Goal: Task Accomplishment & Management: Complete application form

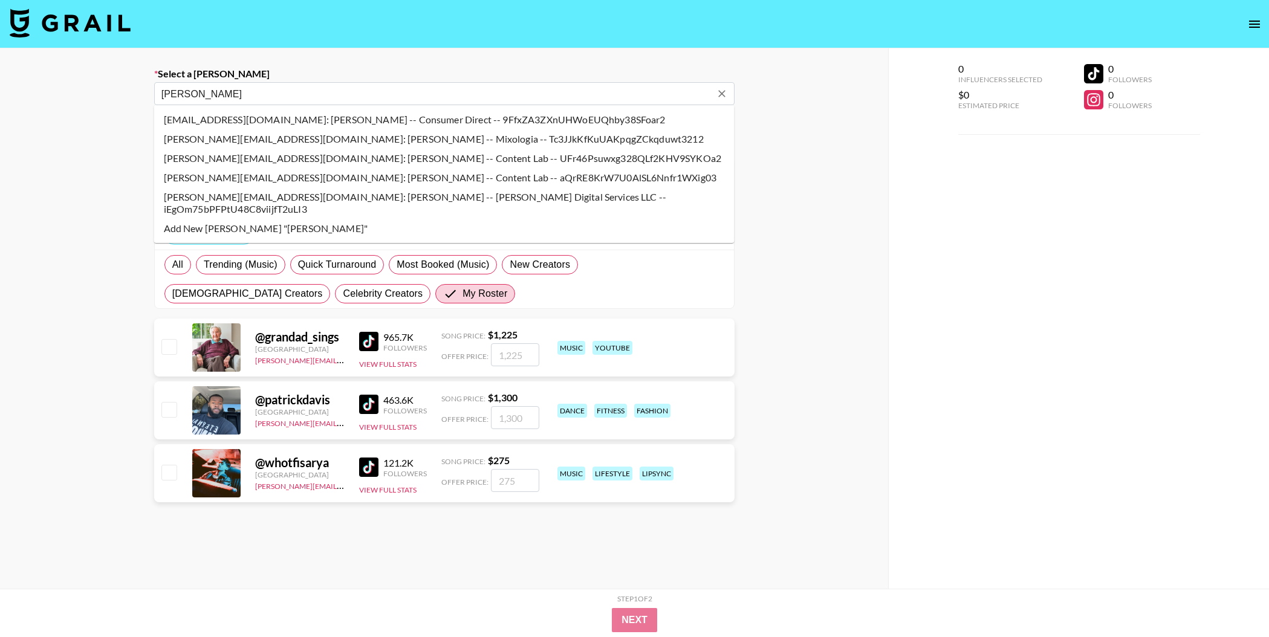
type input "[PERSON_NAME]"
click at [210, 183] on li "[PERSON_NAME][EMAIL_ADDRESS][DOMAIN_NAME]: [PERSON_NAME] -- Content Lab -- aQrR…" at bounding box center [444, 177] width 580 height 19
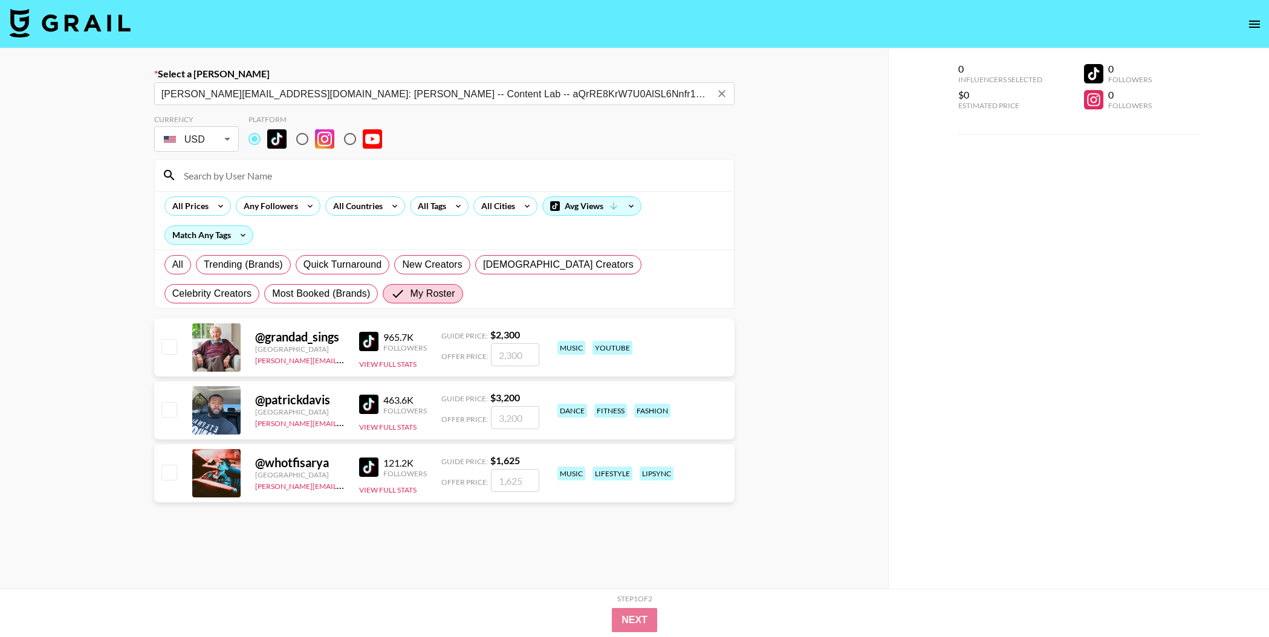
type input "[PERSON_NAME][EMAIL_ADDRESS][DOMAIN_NAME]: [PERSON_NAME] -- Content Lab -- aQrR…"
click at [168, 348] on input "checkbox" at bounding box center [168, 346] width 15 height 15
checkbox input "true"
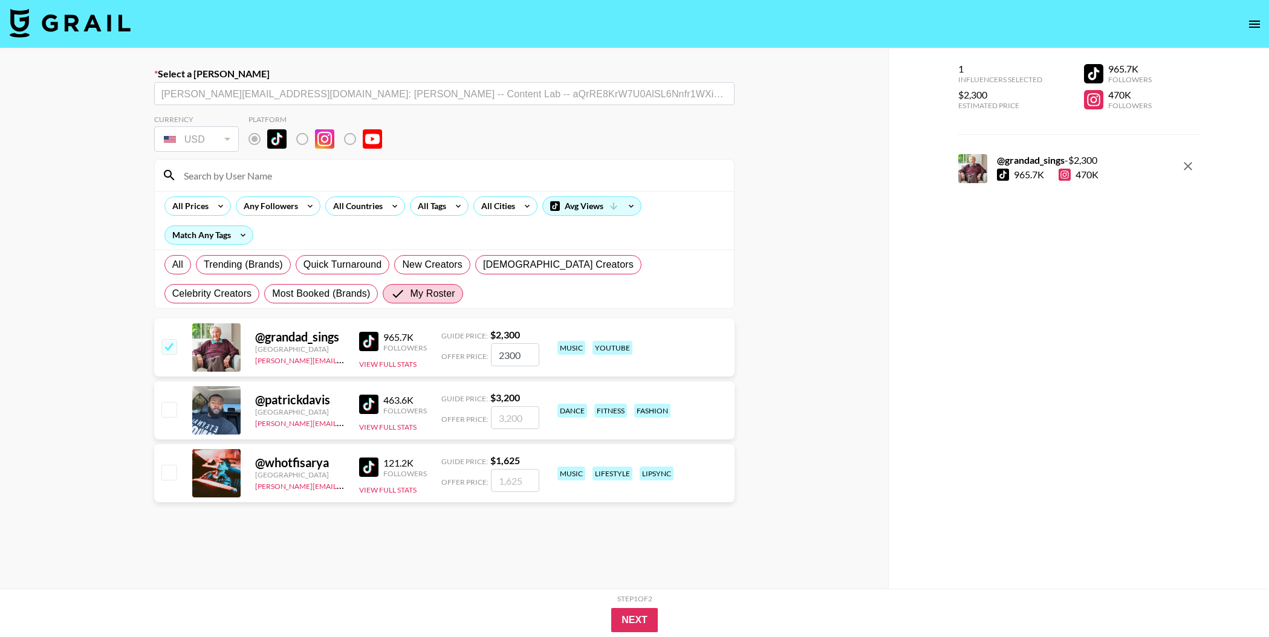
drag, startPoint x: 524, startPoint y: 357, endPoint x: 490, endPoint y: 357, distance: 33.3
click at [491, 357] on input "2300" at bounding box center [515, 354] width 48 height 23
type input "1000"
click at [637, 616] on button "Next" at bounding box center [634, 620] width 47 height 24
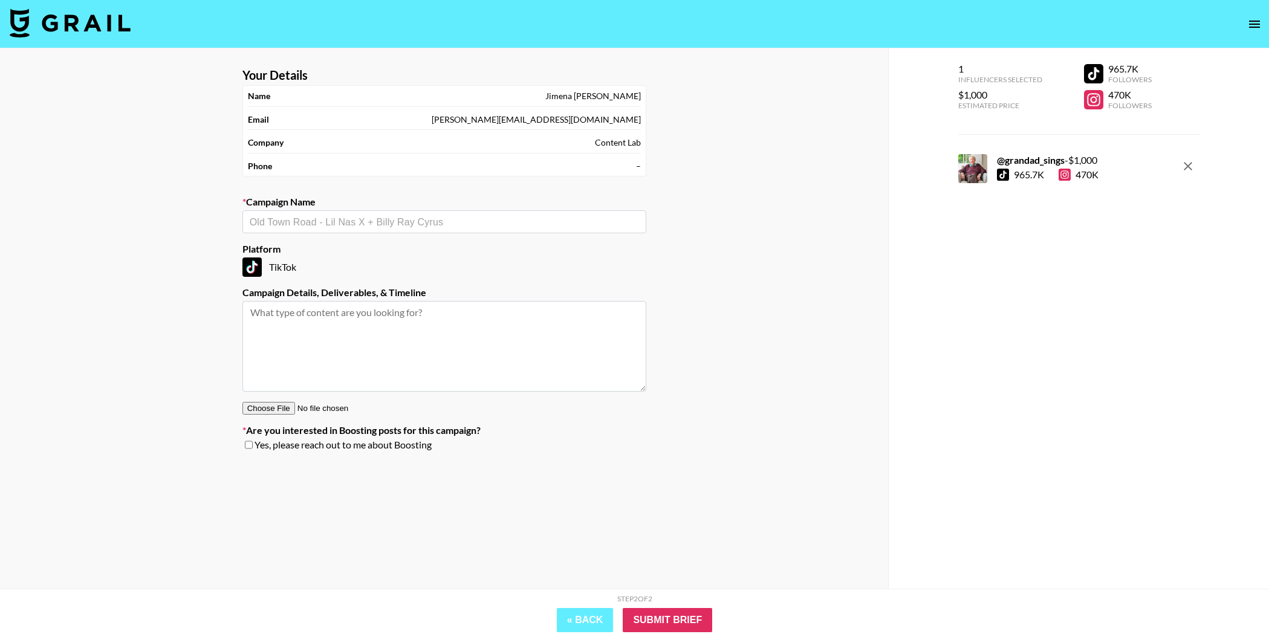
click at [608, 99] on div "[PERSON_NAME]" at bounding box center [593, 96] width 96 height 11
drag, startPoint x: 591, startPoint y: 98, endPoint x: 635, endPoint y: 100, distance: 44.8
click at [635, 100] on div "[PERSON_NAME]" at bounding box center [593, 96] width 96 height 11
click at [404, 224] on input "text" at bounding box center [444, 222] width 389 height 14
drag, startPoint x: 446, startPoint y: 224, endPoint x: 259, endPoint y: 220, distance: 186.9
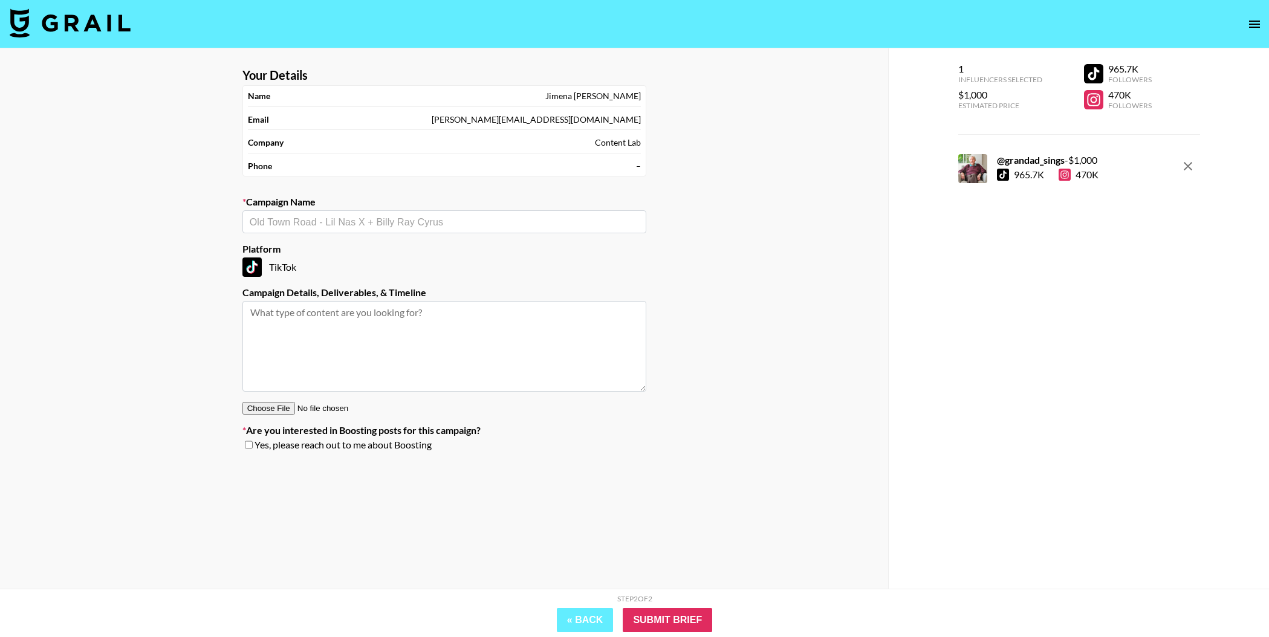
click at [259, 220] on input "text" at bounding box center [444, 222] width 389 height 14
type input "grandad_sings xUGC TikTok"
click at [291, 216] on input "text" at bounding box center [444, 222] width 389 height 14
click at [249, 223] on div "UGC TikTok ​" at bounding box center [444, 221] width 404 height 23
drag, startPoint x: 301, startPoint y: 223, endPoint x: 230, endPoint y: 221, distance: 71.4
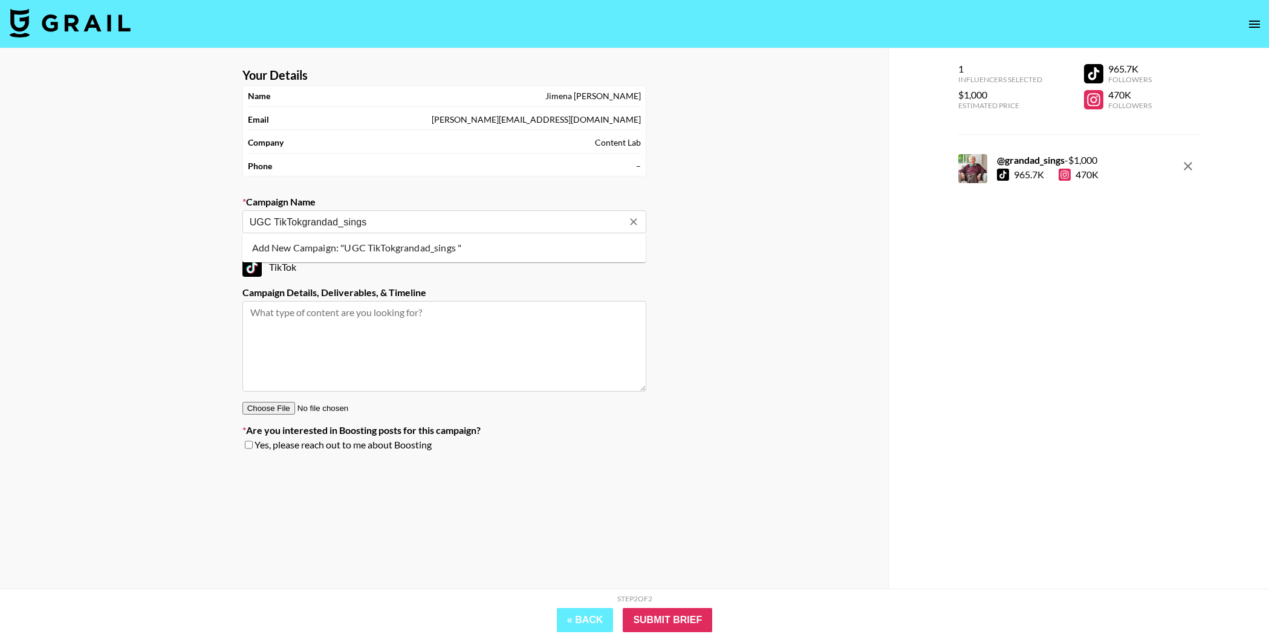
click at [230, 222] on div "Your Details Name [PERSON_NAME] Email [EMAIL_ADDRESS][DOMAIN_NAME] Company Cont…" at bounding box center [444, 342] width 888 height 589
click at [324, 226] on input "grandad_sings" at bounding box center [436, 222] width 373 height 14
click at [366, 249] on li "Add New Campaign: "grandad_sings x UGC TikTok Campaign"" at bounding box center [444, 247] width 404 height 19
type input "grandad_sings x UGC TikTok Campaign"
click at [304, 318] on textarea at bounding box center [444, 346] width 404 height 91
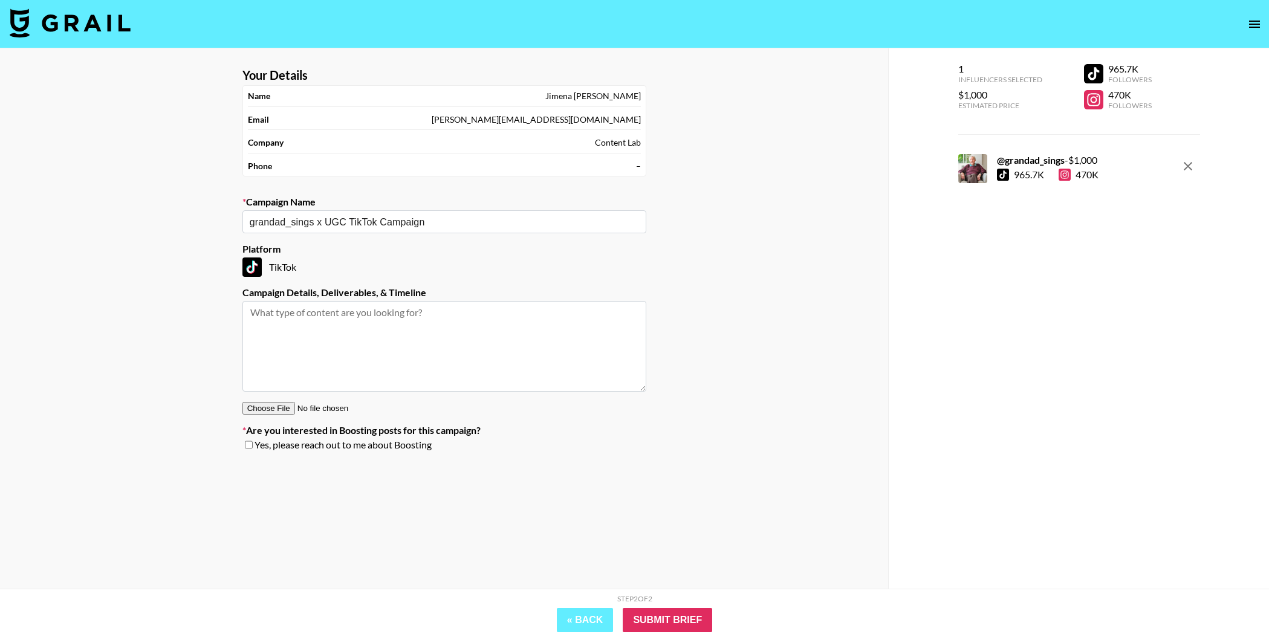
paste textarea "Hook 3: Hints of Christmas with a few glass baubles and some fairy lights. Gran…"
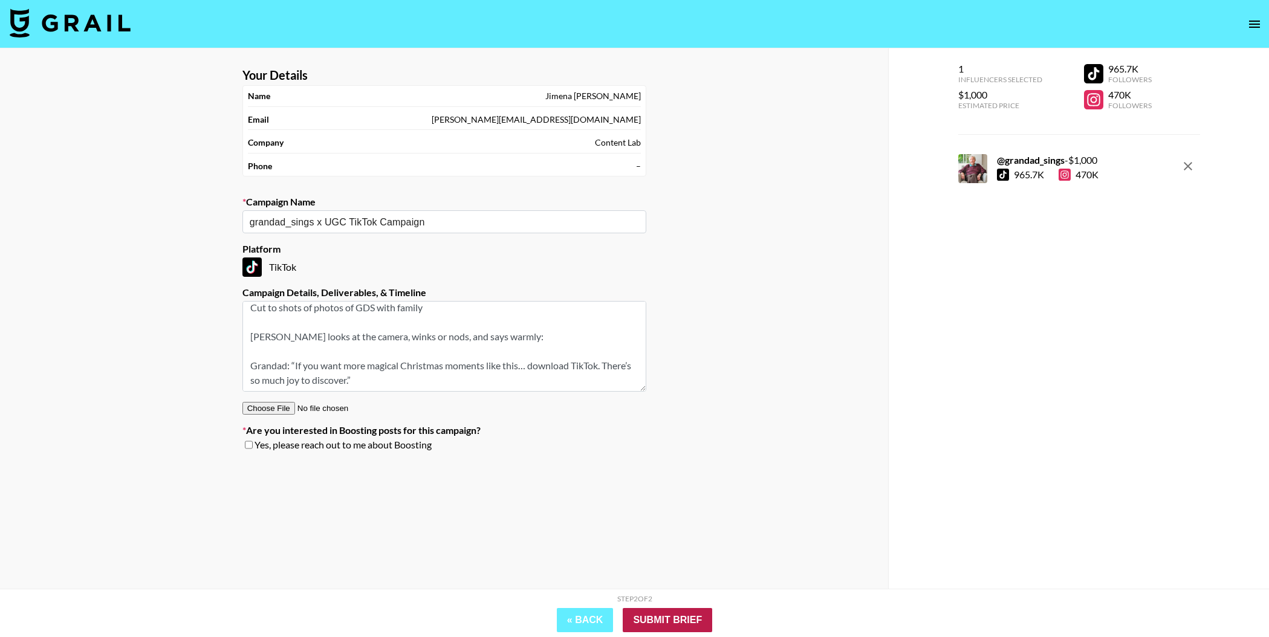
type textarea "Hook 3: Hints of Christmas with a few glass baubles and some fairy lights. Gran…"
click at [662, 618] on input "Submit Brief" at bounding box center [667, 620] width 89 height 24
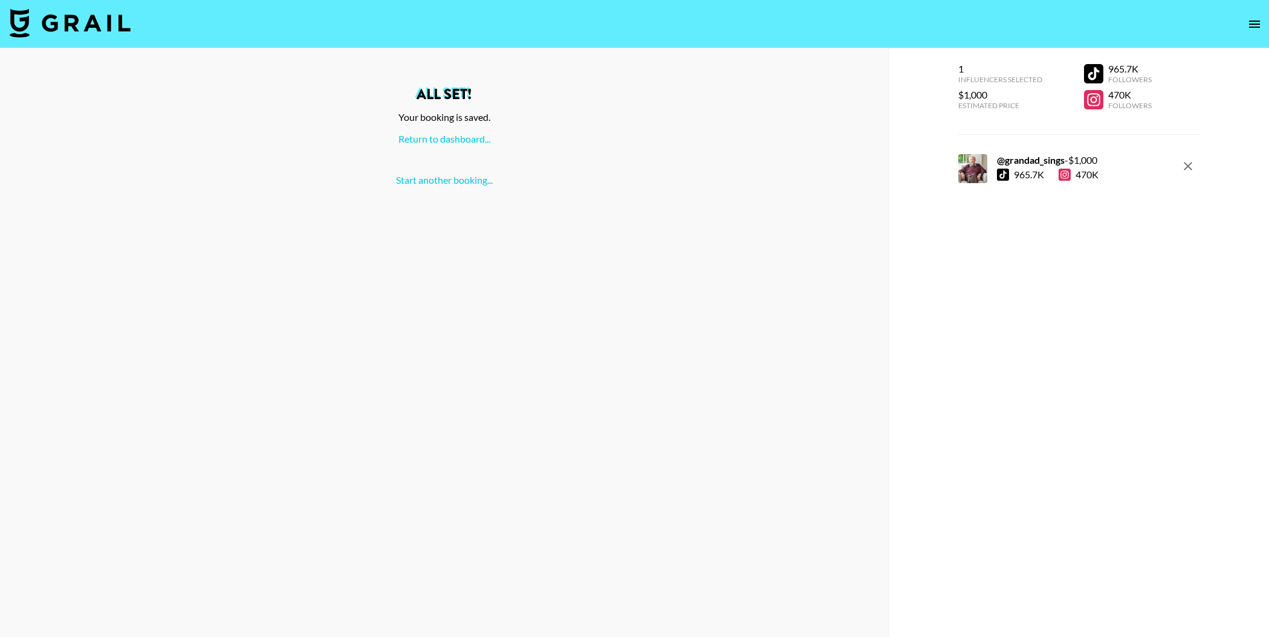
click at [1258, 22] on icon "open drawer" at bounding box center [1254, 24] width 15 height 15
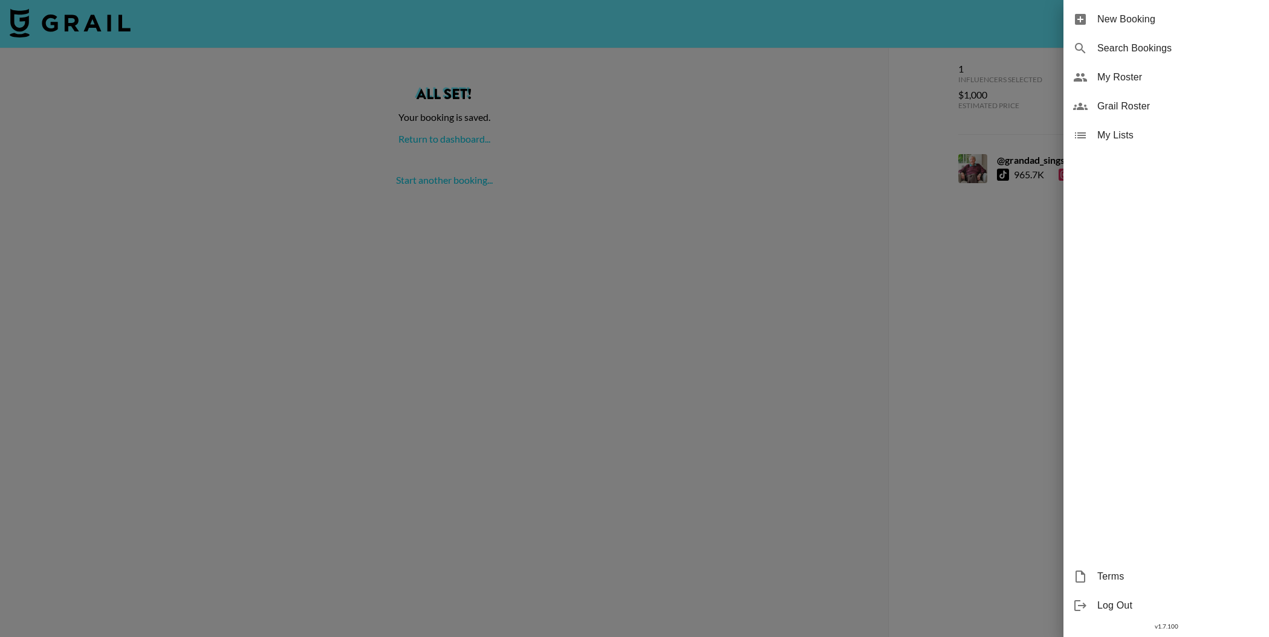
click at [1123, 47] on span "Search Bookings" at bounding box center [1178, 48] width 162 height 15
select select "id"
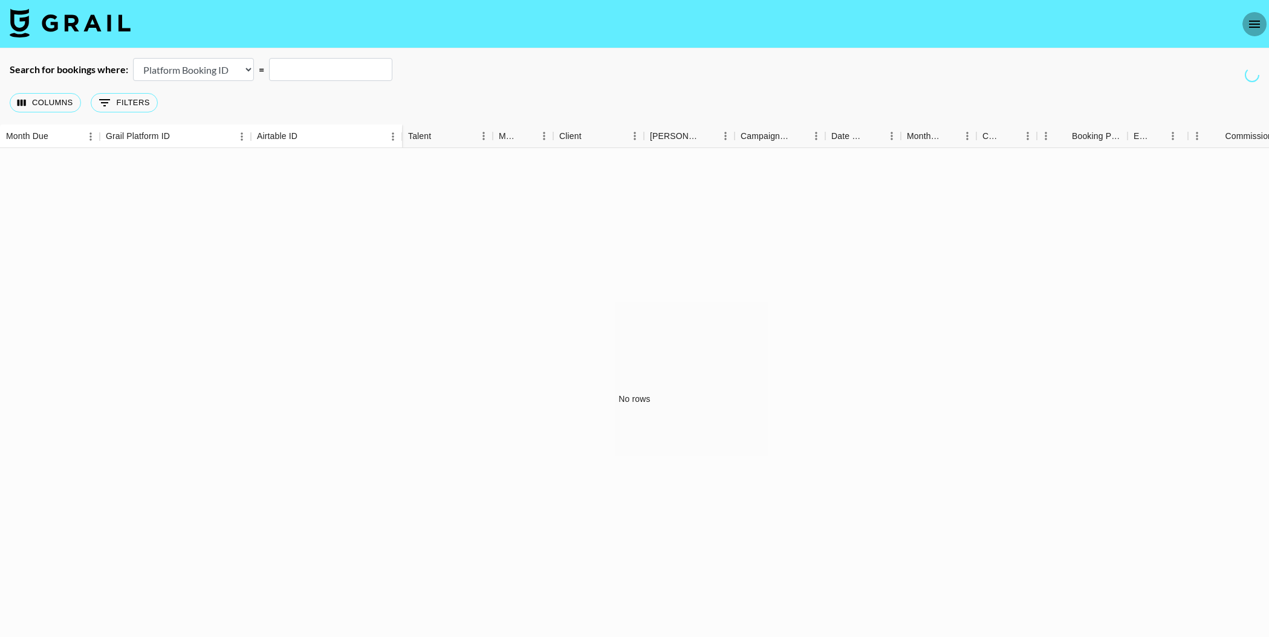
click at [1254, 26] on icon "open drawer" at bounding box center [1254, 24] width 11 height 7
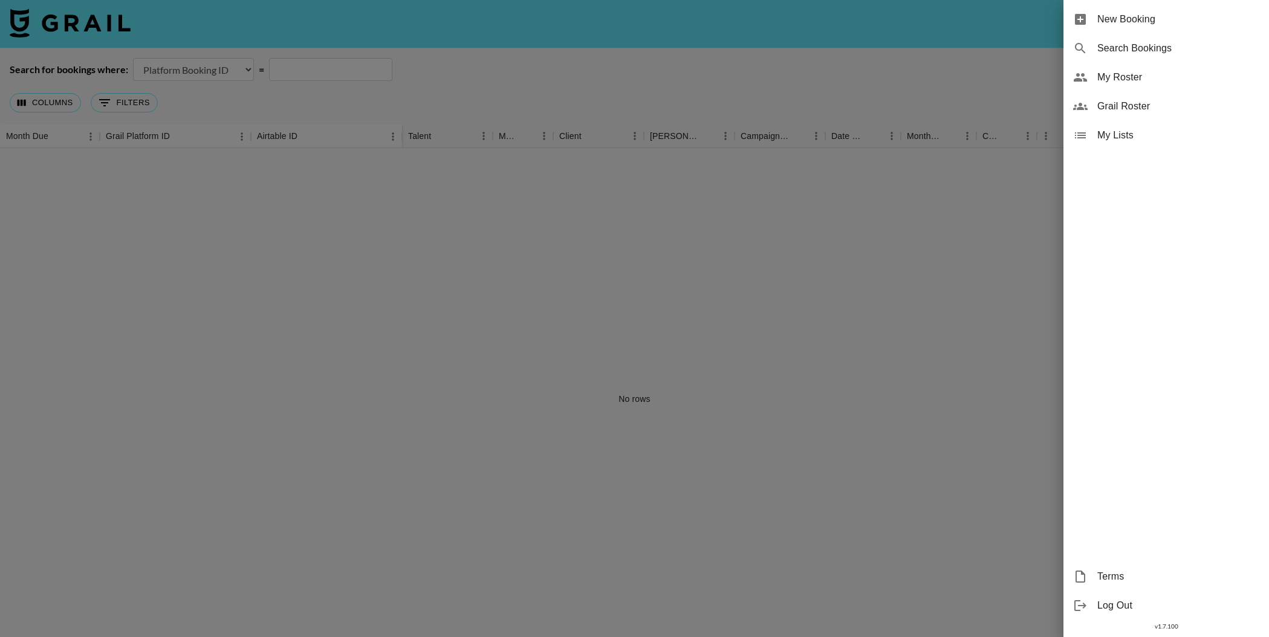
click at [1120, 44] on span "Search Bookings" at bounding box center [1178, 48] width 162 height 15
